Goal: Task Accomplishment & Management: Use online tool/utility

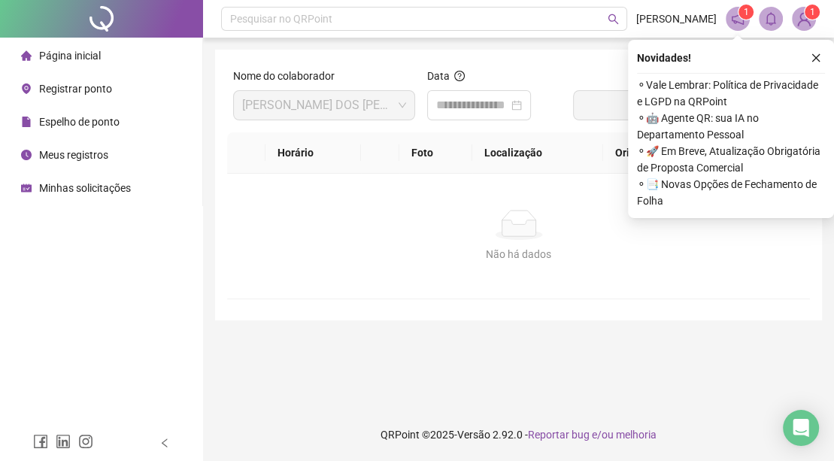
click at [65, 58] on span "Página inicial" at bounding box center [70, 56] width 62 height 12
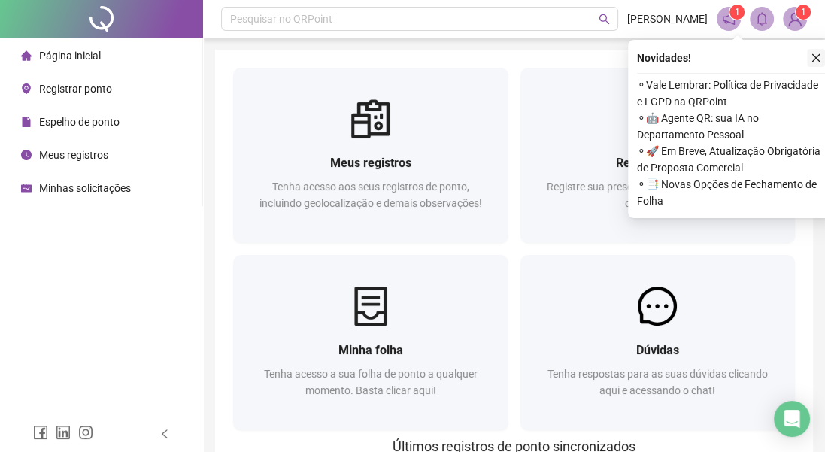
click at [817, 50] on button "button" at bounding box center [816, 58] width 18 height 18
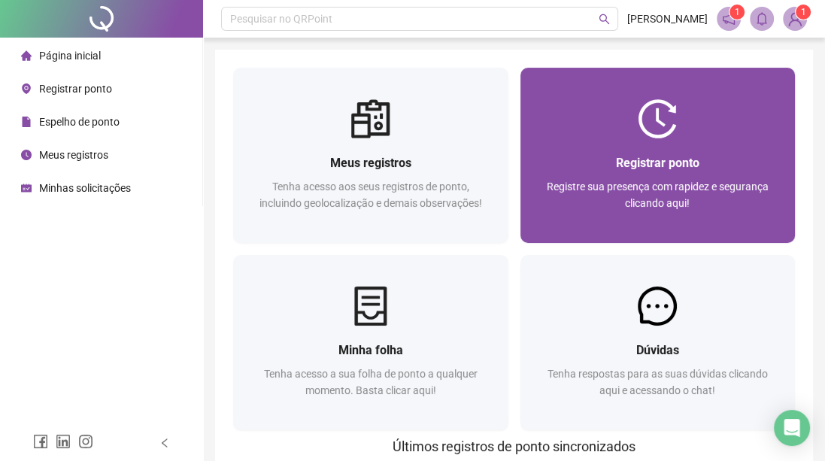
click at [639, 141] on div "Registrar ponto Registre sua presença com rapidez e segurança clicando aqui!" at bounding box center [657, 190] width 275 height 105
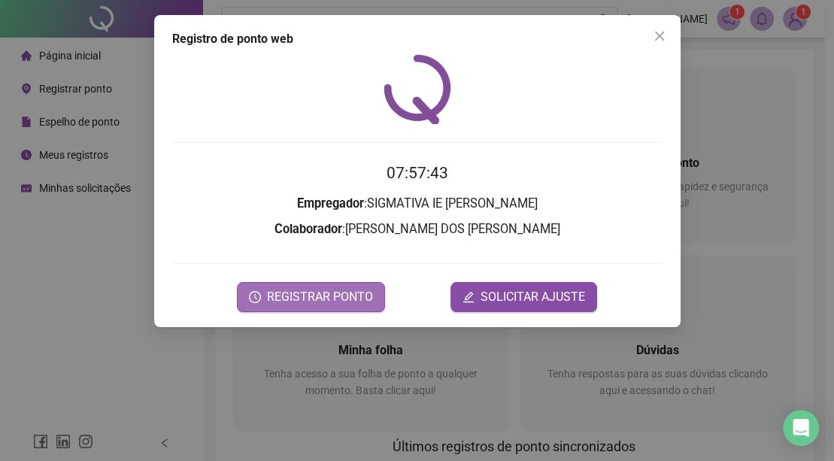
click at [341, 301] on span "REGISTRAR PONTO" at bounding box center [320, 297] width 106 height 18
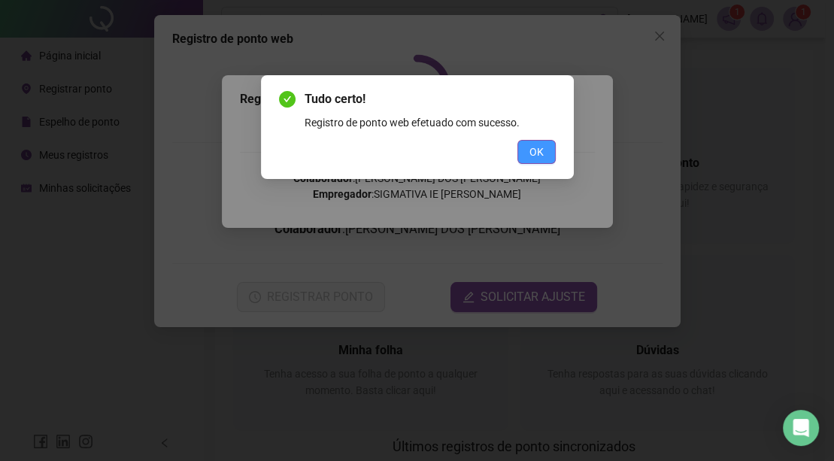
click at [537, 156] on span "OK" at bounding box center [536, 152] width 14 height 17
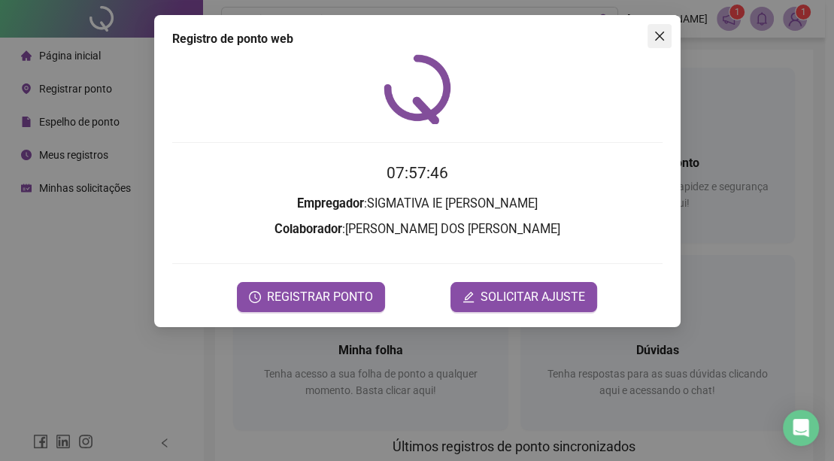
click at [663, 36] on icon "close" at bounding box center [659, 36] width 12 height 12
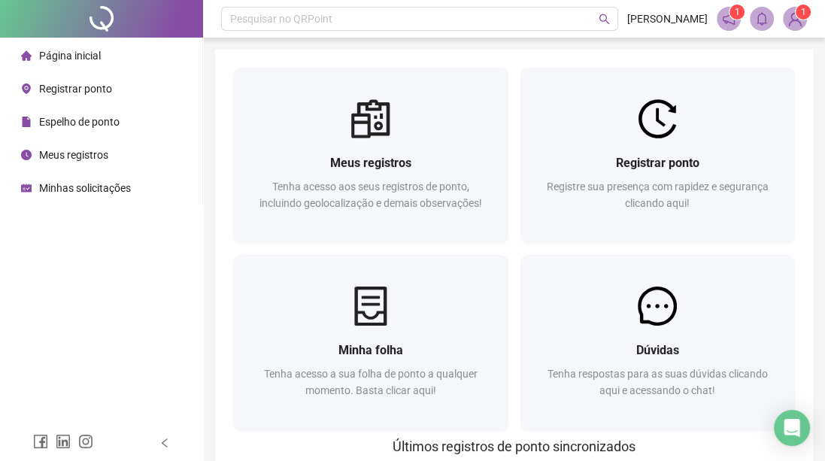
click at [66, 51] on span "Página inicial" at bounding box center [70, 56] width 62 height 12
